Goal: Register for event/course

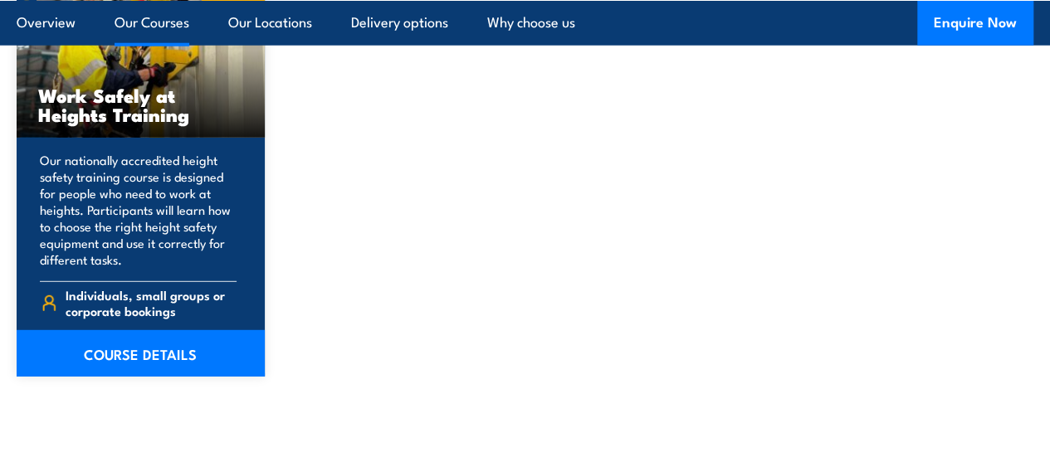
scroll to position [2241, 0]
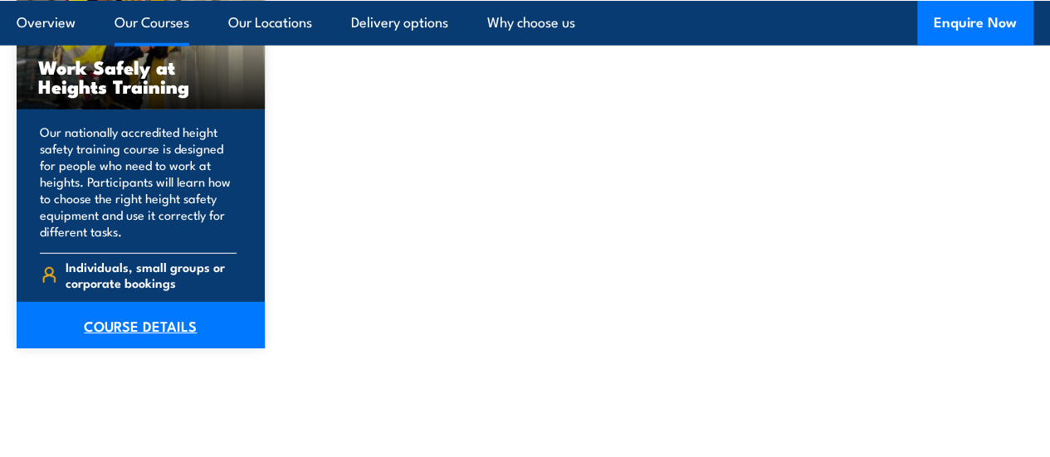
click at [168, 349] on link "COURSE DETAILS" at bounding box center [141, 325] width 248 height 46
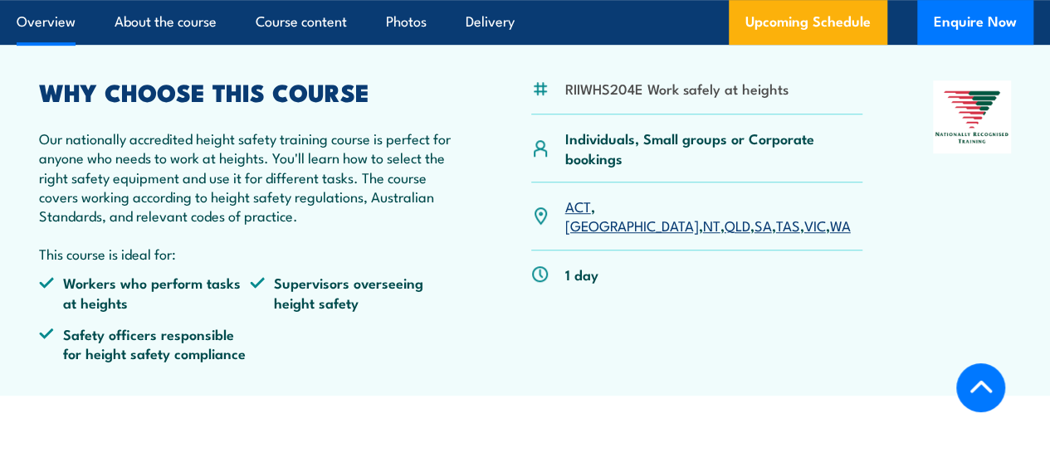
click at [754, 235] on link "SA" at bounding box center [762, 225] width 17 height 20
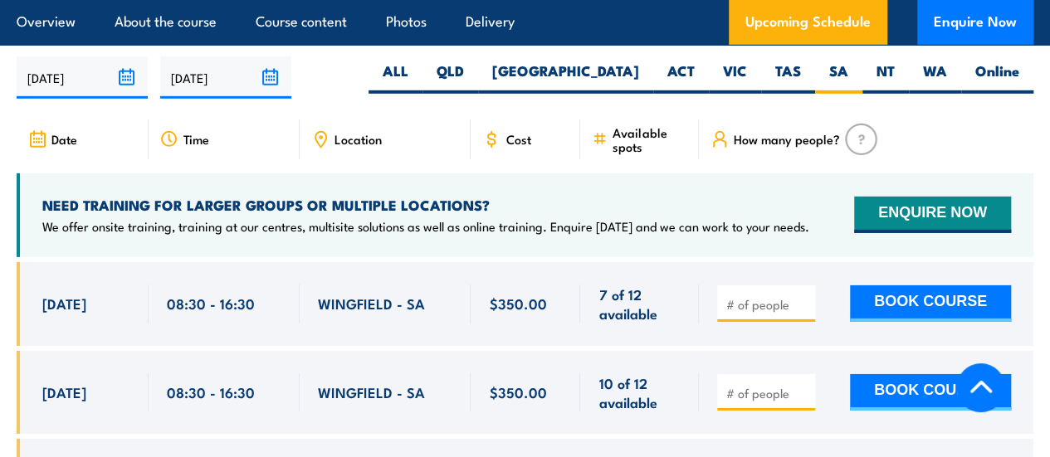
scroll to position [2609, 0]
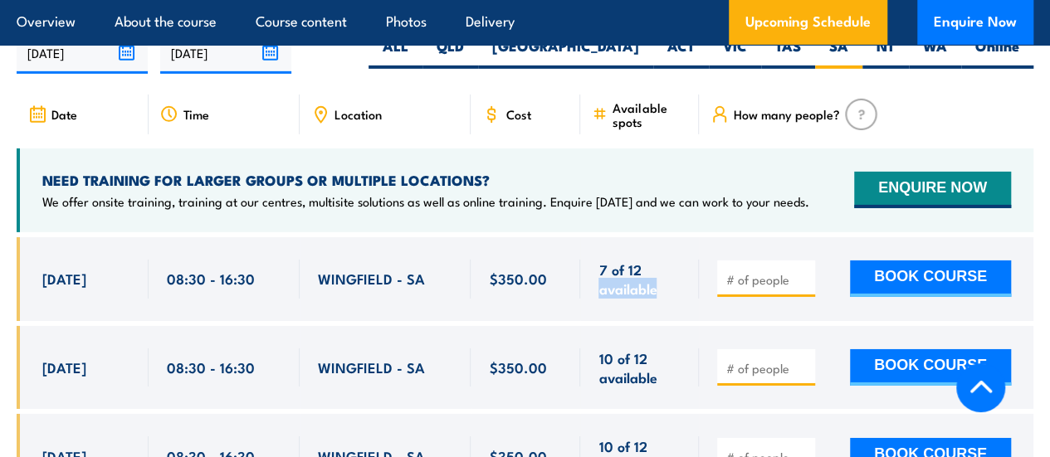
drag, startPoint x: 663, startPoint y: 286, endPoint x: 672, endPoint y: 312, distance: 27.3
click at [672, 299] on span "7 of 12 available" at bounding box center [639, 279] width 82 height 39
drag, startPoint x: 661, startPoint y: 308, endPoint x: 138, endPoint y: 265, distance: 524.6
click at [138, 265] on div "[DATE] 08:30 - 08:30" at bounding box center [525, 279] width 1017 height 84
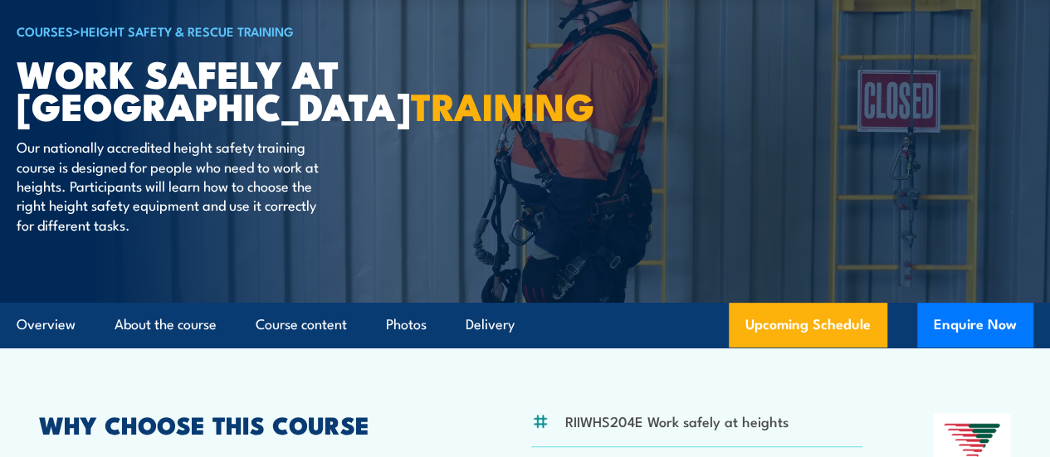
scroll to position [83, 0]
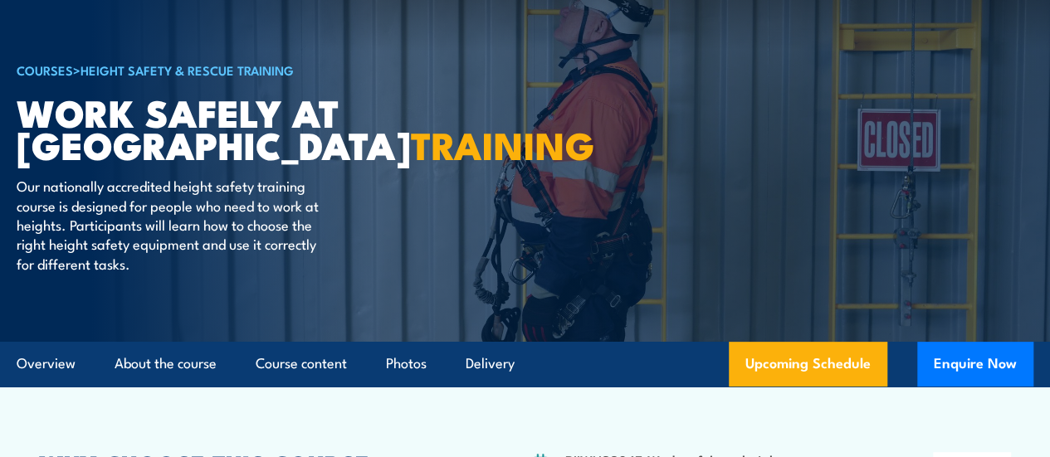
click at [660, 160] on article "COURSES > Height Safety & Rescue Training Work Safely at Heights TRAINING Our n…" at bounding box center [525, 129] width 1017 height 426
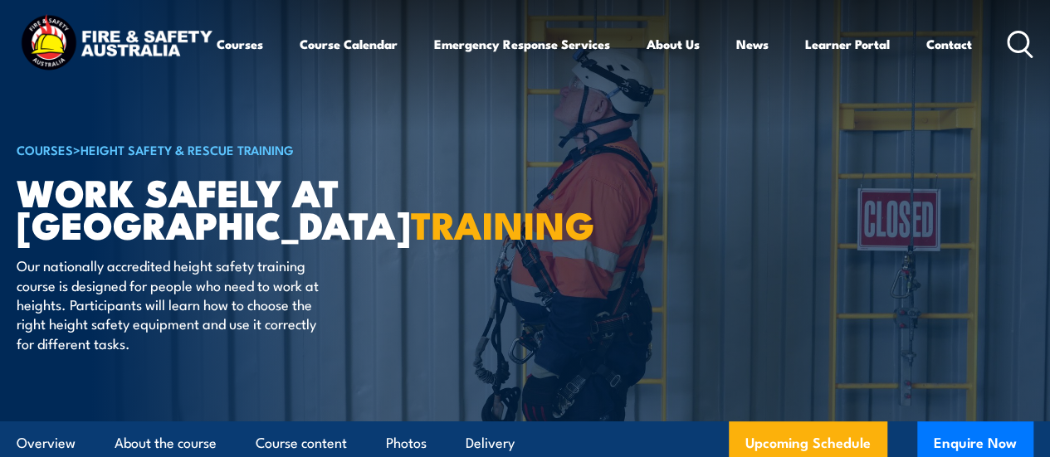
scroll to position [0, 0]
